Goal: Find specific page/section: Find specific page/section

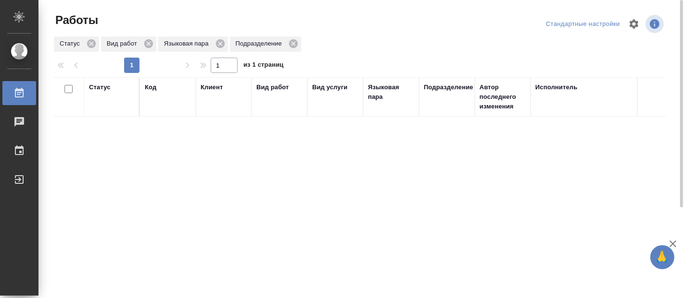
click at [201, 181] on div "Статус Код Клиент Вид работ Вид услуги Языковая пара Подразделение Автор послед…" at bounding box center [359, 250] width 612 height 346
